Goal: Transaction & Acquisition: Purchase product/service

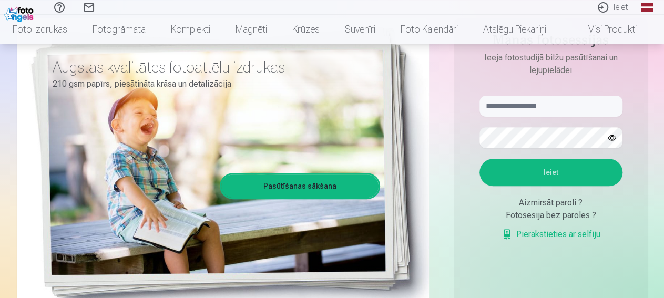
scroll to position [106, 0]
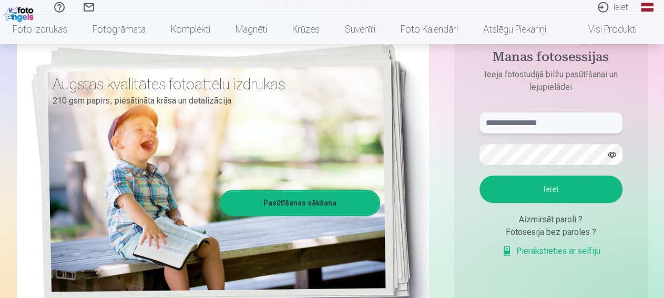
click at [542, 126] on input "text" at bounding box center [550, 123] width 143 height 21
click at [552, 126] on input "*" at bounding box center [550, 123] width 143 height 21
type input "**********"
click at [479, 176] on button "Ieiet" at bounding box center [550, 189] width 143 height 27
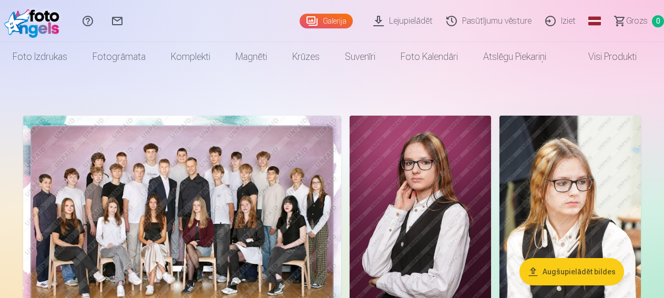
scroll to position [106, 0]
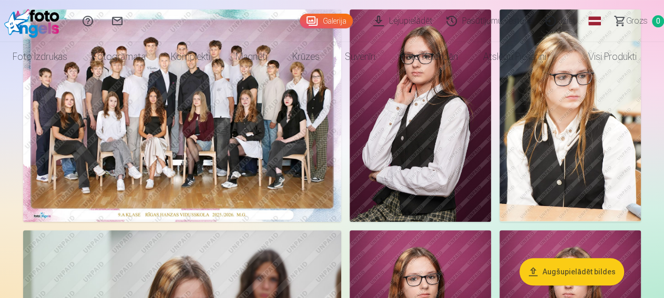
click at [250, 144] on img at bounding box center [182, 115] width 318 height 212
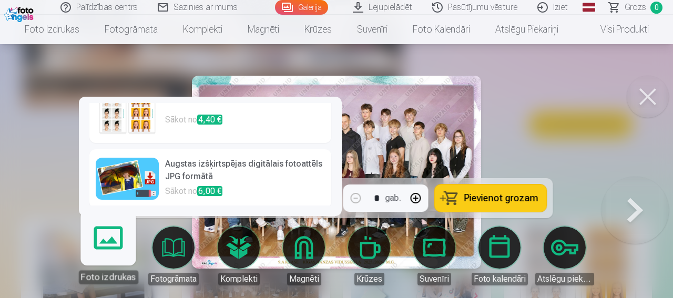
scroll to position [221, 0]
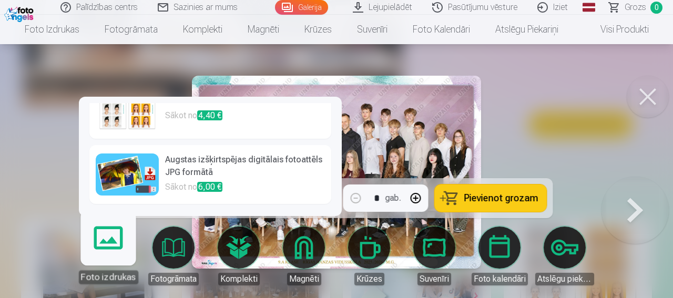
click at [87, 249] on link "Foto izdrukas" at bounding box center [108, 251] width 65 height 65
click at [74, 203] on div at bounding box center [336, 149] width 673 height 298
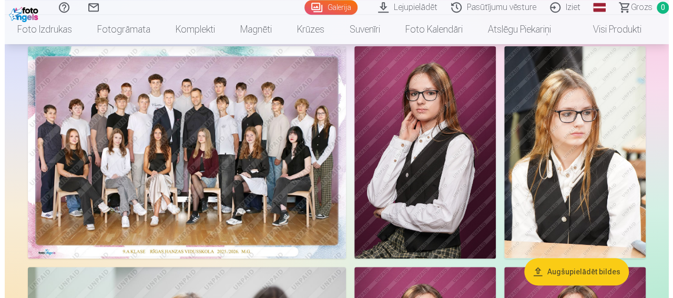
scroll to position [72, 0]
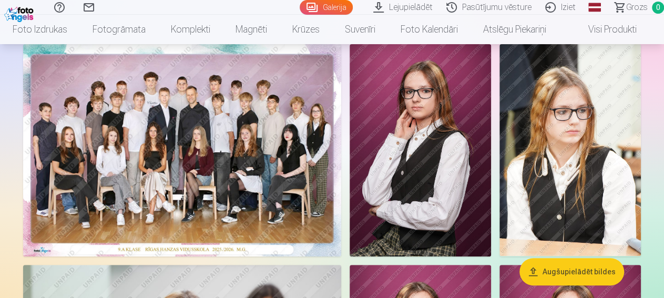
click at [217, 159] on img at bounding box center [182, 150] width 318 height 212
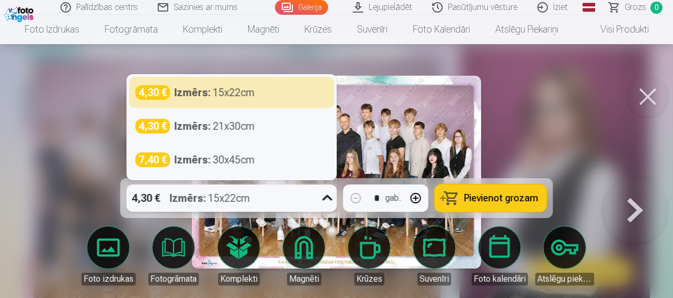
click at [328, 199] on icon at bounding box center [327, 198] width 17 height 17
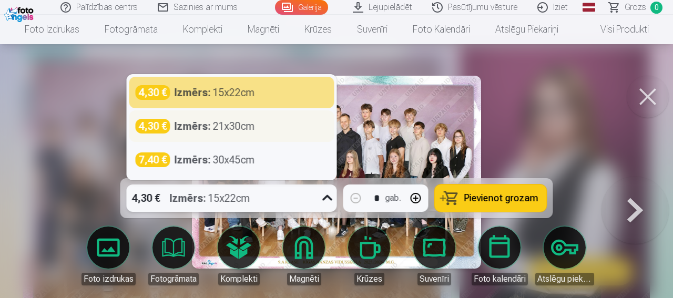
click at [223, 124] on div "Izmērs : 21x30cm" at bounding box center [215, 126] width 80 height 15
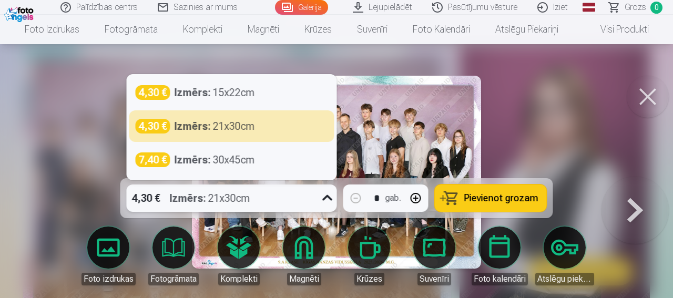
click at [332, 195] on icon at bounding box center [327, 198] width 17 height 17
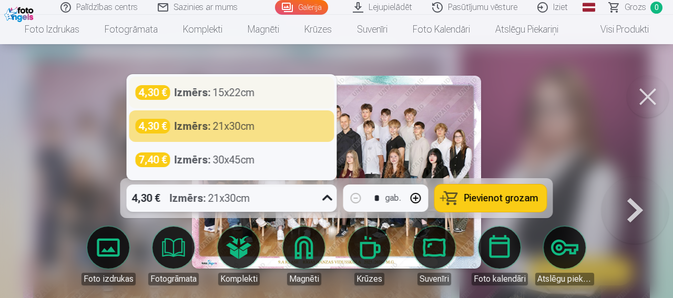
click at [283, 98] on div "4,30 € Izmērs : 15x22cm" at bounding box center [232, 92] width 192 height 15
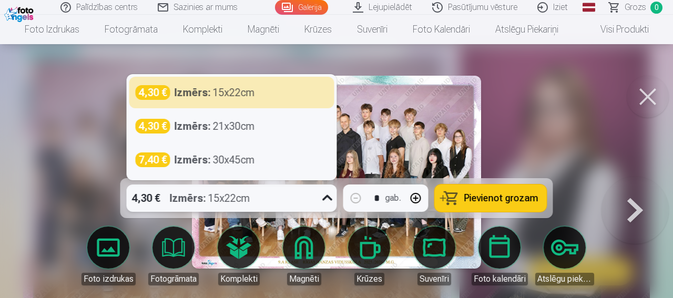
click at [312, 195] on div "4,30 € Izmērs : 15x22cm" at bounding box center [222, 198] width 190 height 27
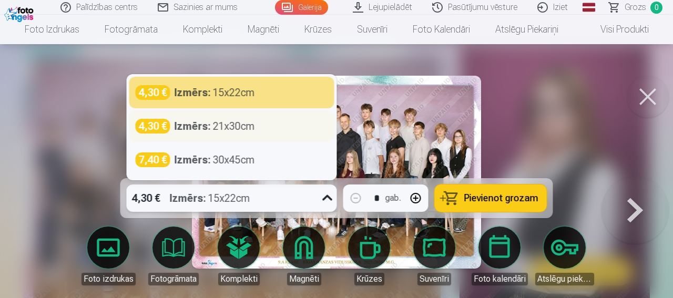
click at [260, 132] on div "4,30 € Izmērs : 21x30cm" at bounding box center [232, 126] width 192 height 15
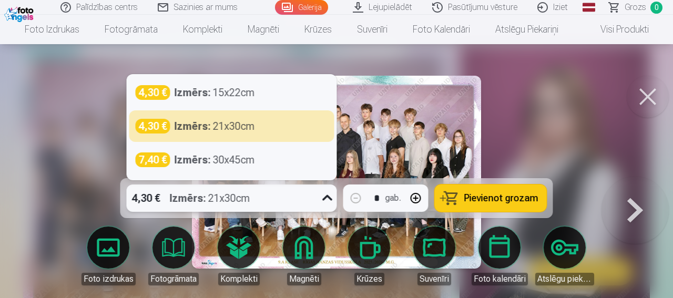
click at [311, 199] on div "4,30 € Izmērs : 21x30cm" at bounding box center [222, 198] width 190 height 27
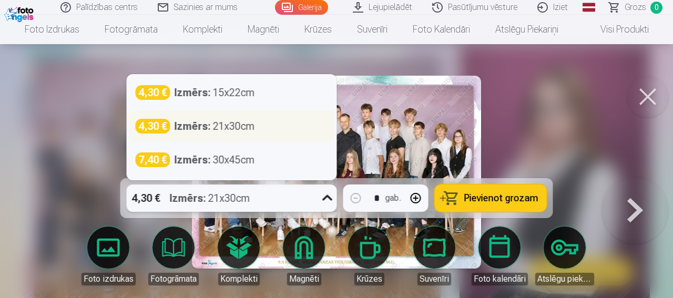
click at [271, 129] on div "4,30 € Izmērs : 21x30cm" at bounding box center [232, 126] width 192 height 15
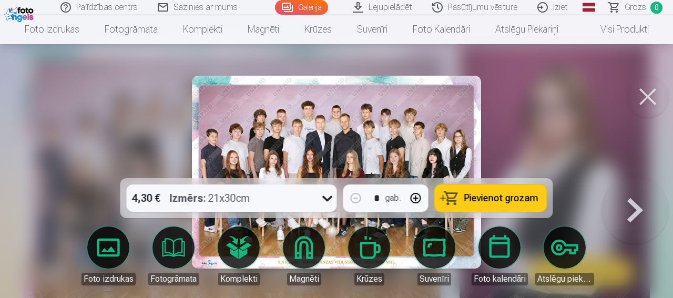
click at [496, 195] on span "Pievienot grozam" at bounding box center [501, 197] width 74 height 9
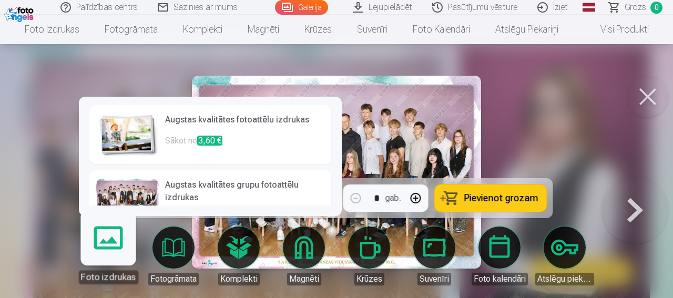
click at [214, 192] on h6 "Augstas kvalitātes grupu fotoattēlu izdrukas" at bounding box center [245, 192] width 160 height 27
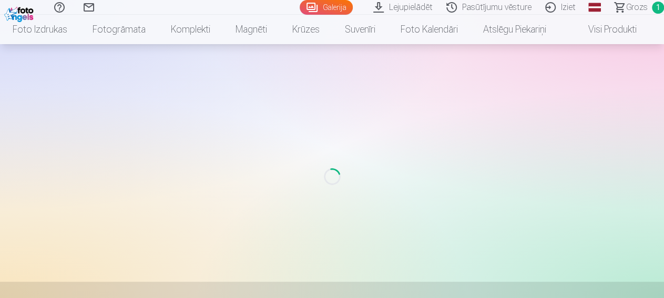
scroll to position [59, 0]
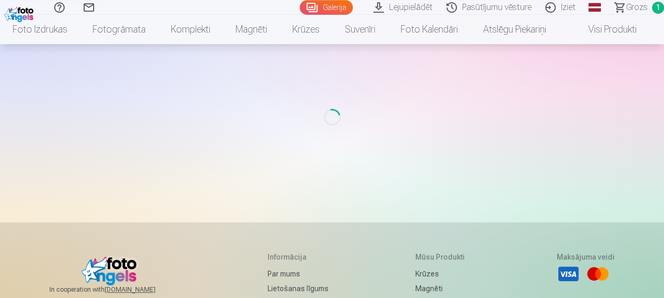
click at [305, 11] on link "Galerija" at bounding box center [326, 7] width 53 height 15
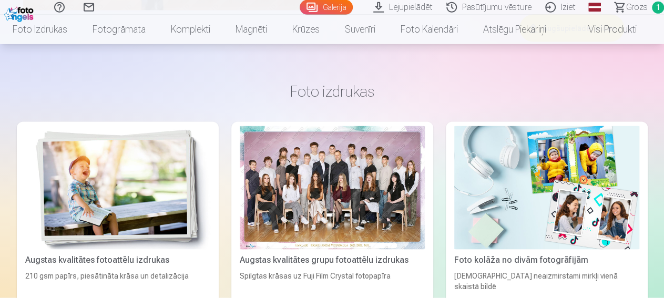
scroll to position [1037, 0]
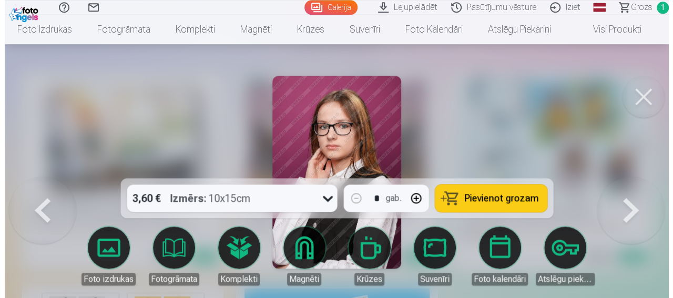
scroll to position [1050, 0]
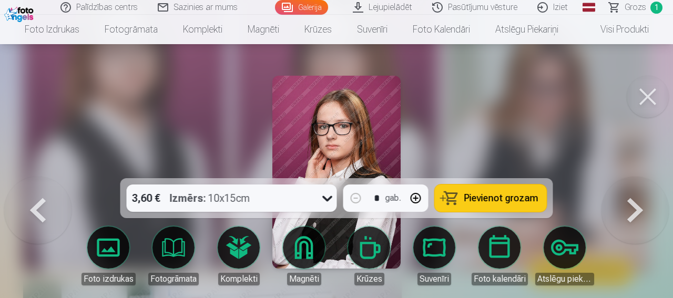
click at [320, 204] on icon at bounding box center [327, 198] width 17 height 17
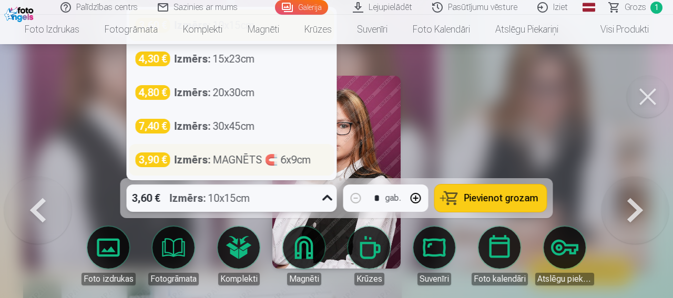
click at [300, 164] on div "Izmērs : MAGNĒTS 🧲 6x9cm" at bounding box center [243, 159] width 137 height 15
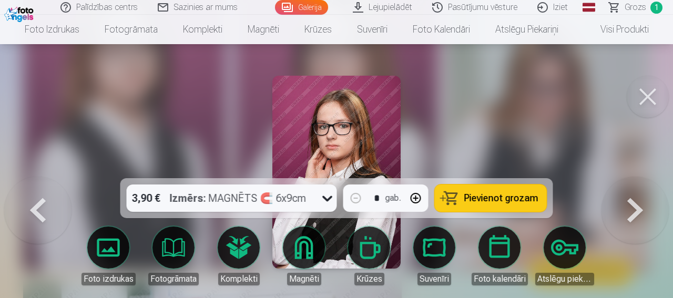
click at [417, 198] on button "button" at bounding box center [415, 198] width 25 height 25
click at [357, 198] on button "button" at bounding box center [355, 198] width 25 height 25
click at [469, 203] on span "Pievienot grozam" at bounding box center [501, 197] width 74 height 9
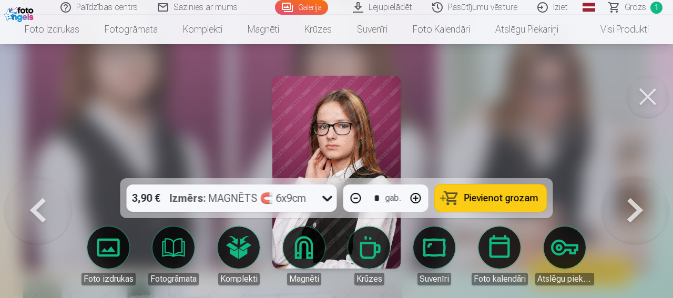
type input "*"
click at [627, 13] on span "Grozs" at bounding box center [636, 7] width 22 height 13
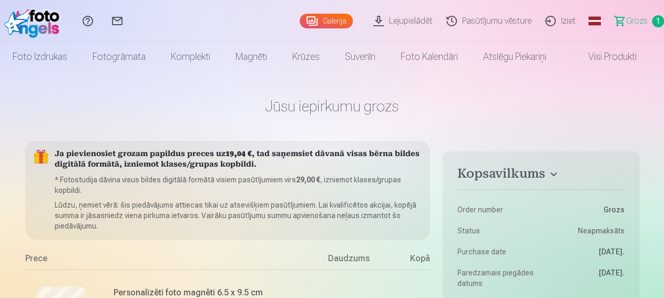
click at [17, 30] on img at bounding box center [34, 21] width 60 height 34
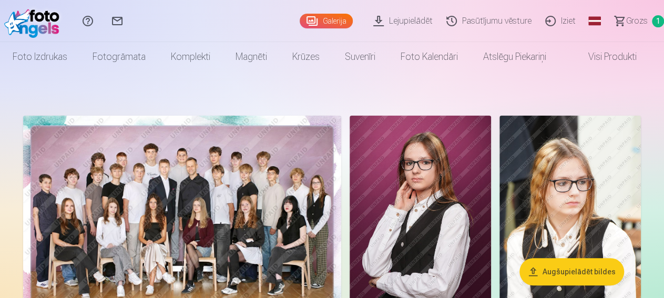
click at [298, 205] on img at bounding box center [182, 222] width 318 height 212
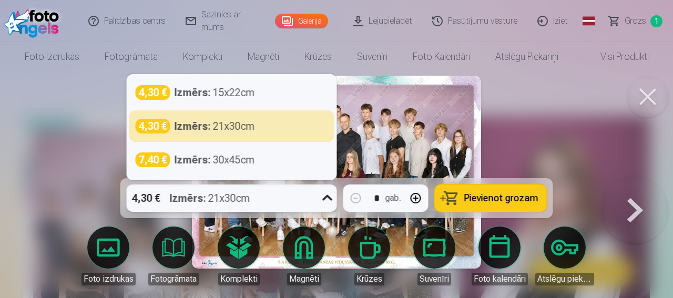
click at [285, 202] on div "4,30 € Izmērs : 21x30cm" at bounding box center [222, 198] width 190 height 27
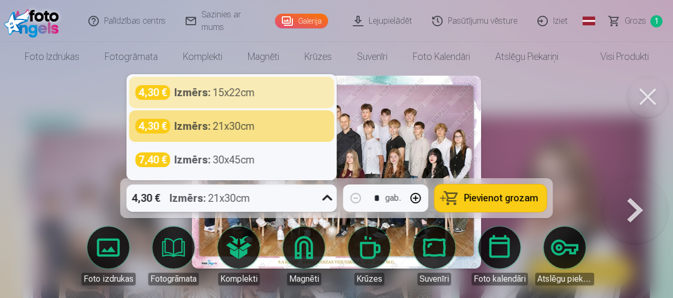
click at [498, 202] on span "Pievienot grozam" at bounding box center [501, 197] width 74 height 9
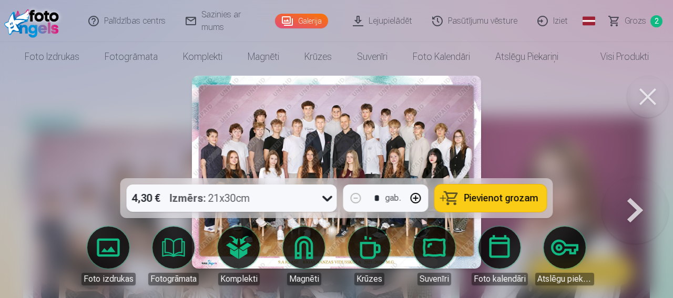
click at [634, 30] on link "Grozs 2" at bounding box center [636, 21] width 74 height 42
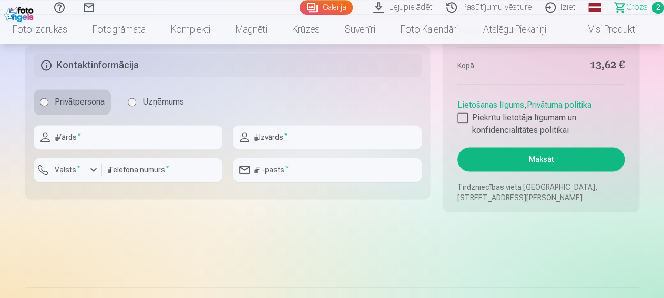
scroll to position [694, 0]
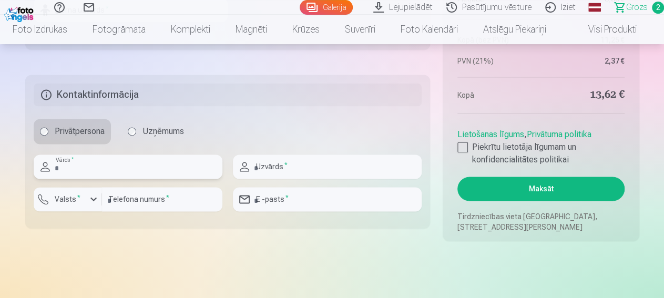
click at [88, 164] on input "text" at bounding box center [128, 167] width 189 height 24
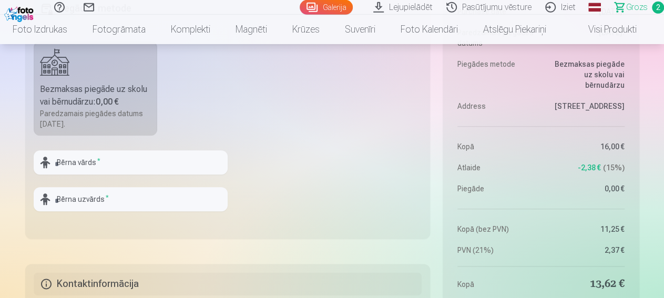
scroll to position [503, 0]
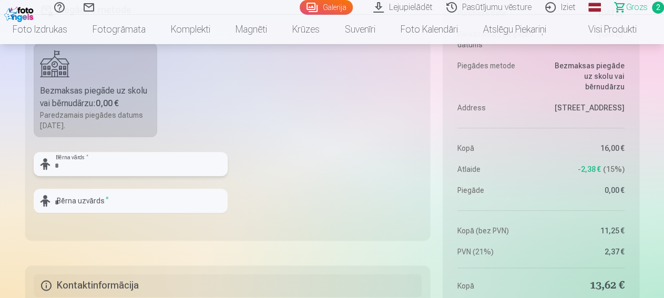
click at [139, 169] on input "text" at bounding box center [131, 164] width 194 height 24
type input "***"
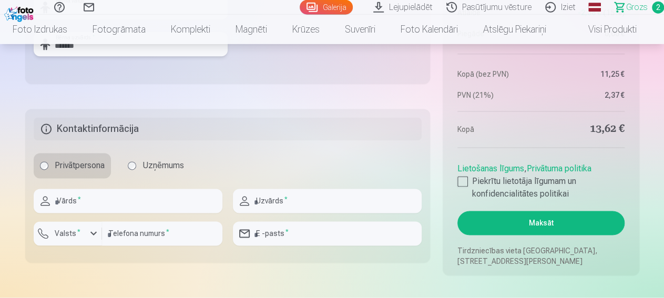
scroll to position [659, 0]
type input "*******"
click at [89, 198] on input "text" at bounding box center [128, 201] width 189 height 24
type input "*****"
type input "*******"
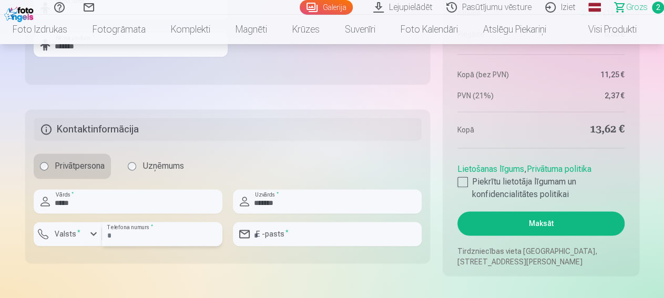
click at [159, 230] on input "number" at bounding box center [162, 234] width 120 height 24
type input "********"
click at [325, 236] on input "email" at bounding box center [327, 234] width 189 height 24
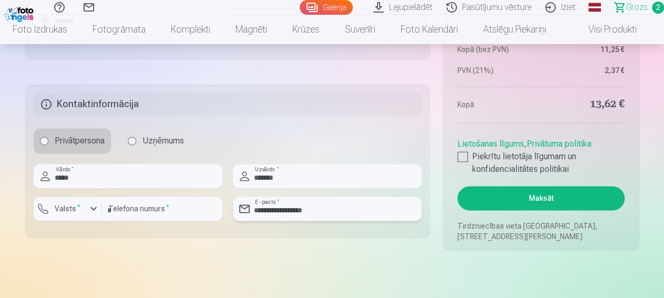
scroll to position [713, 0]
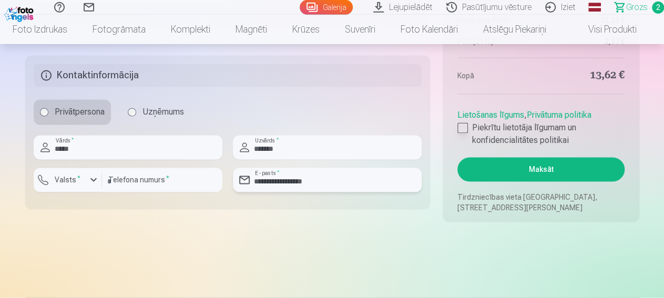
type input "**********"
click at [463, 128] on div at bounding box center [462, 128] width 11 height 11
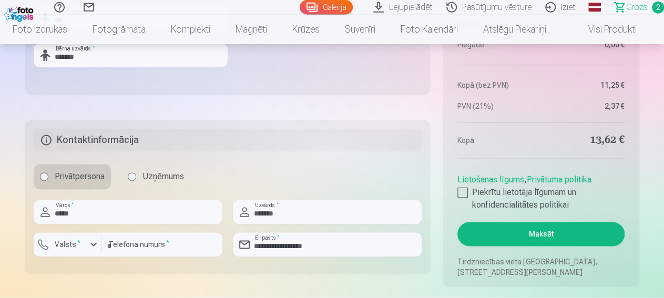
scroll to position [649, 0]
click at [565, 229] on button "Maksāt" at bounding box center [540, 234] width 167 height 24
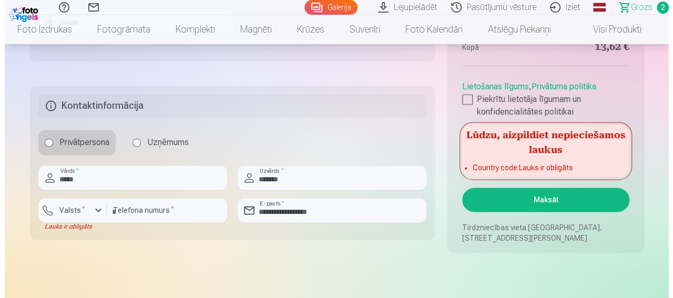
scroll to position [683, 0]
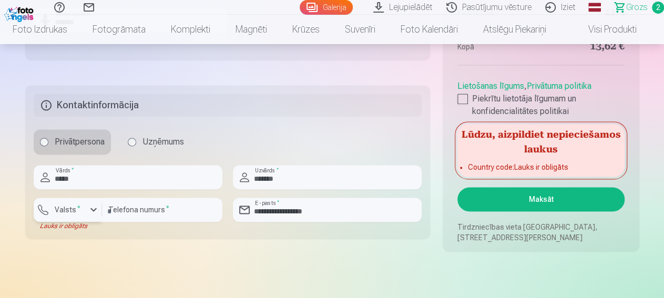
click at [59, 215] on label "Valsts *" at bounding box center [67, 210] width 34 height 11
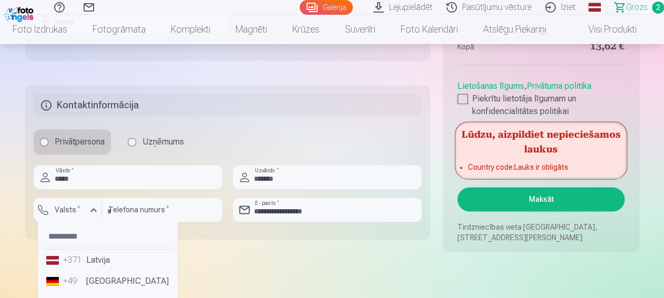
click at [97, 261] on li "+371 Latvija" at bounding box center [107, 260] width 131 height 21
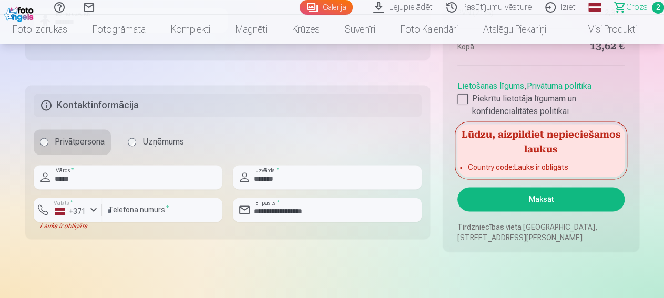
click at [565, 196] on button "Maksāt" at bounding box center [540, 199] width 167 height 24
